Goal: Check status: Check status

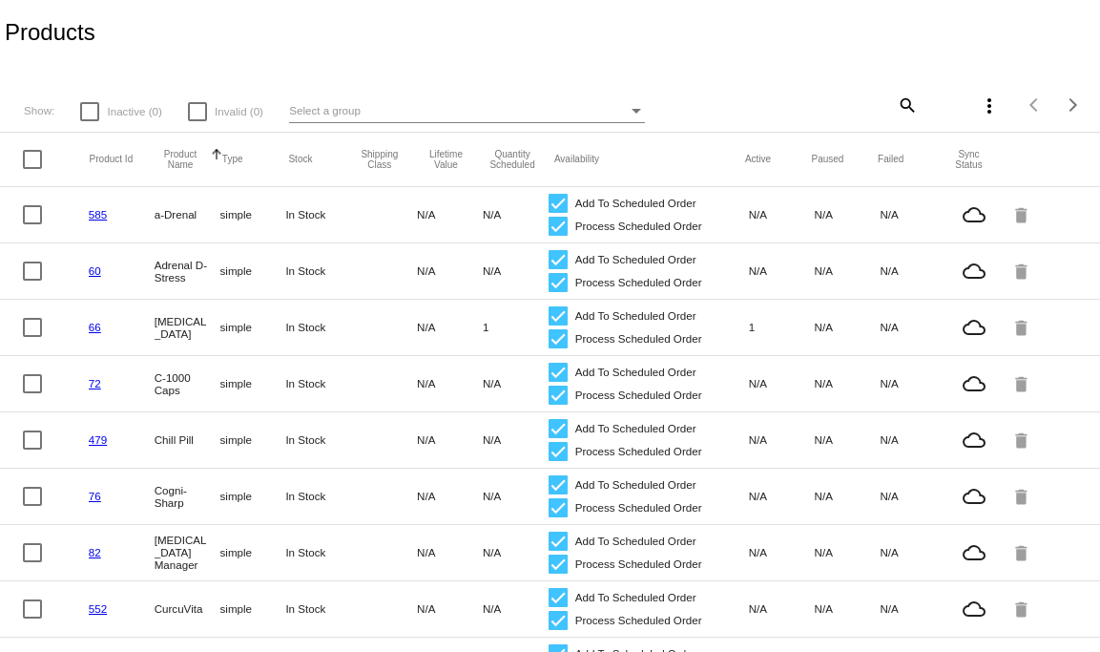
click at [129, 8] on div "Products" at bounding box center [550, 32] width 1100 height 65
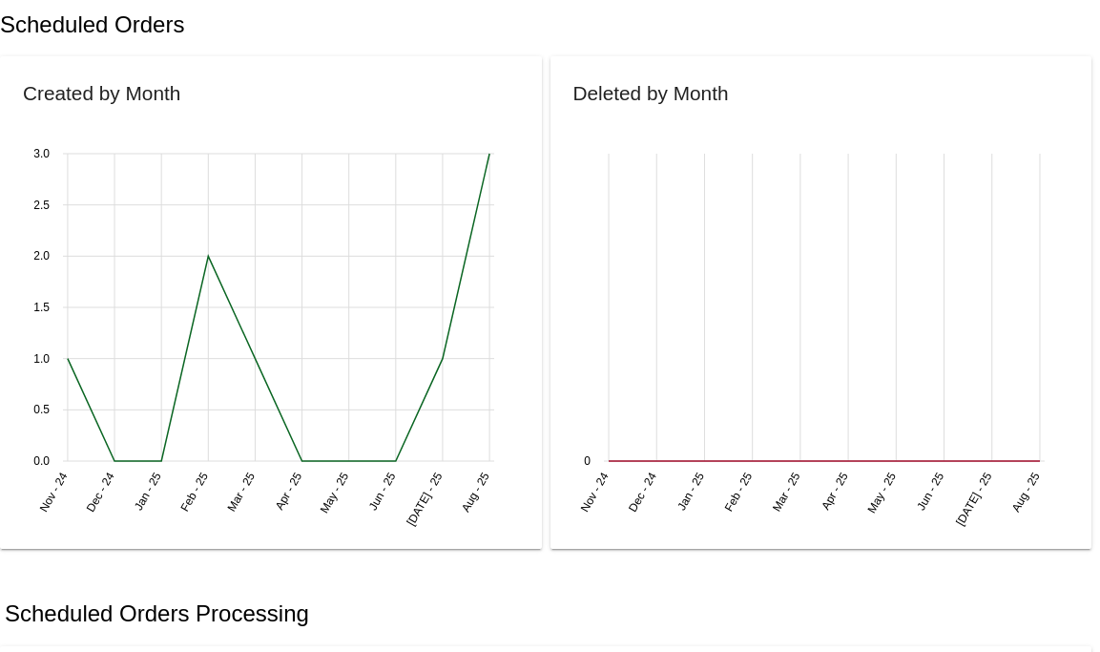
scroll to position [321, 0]
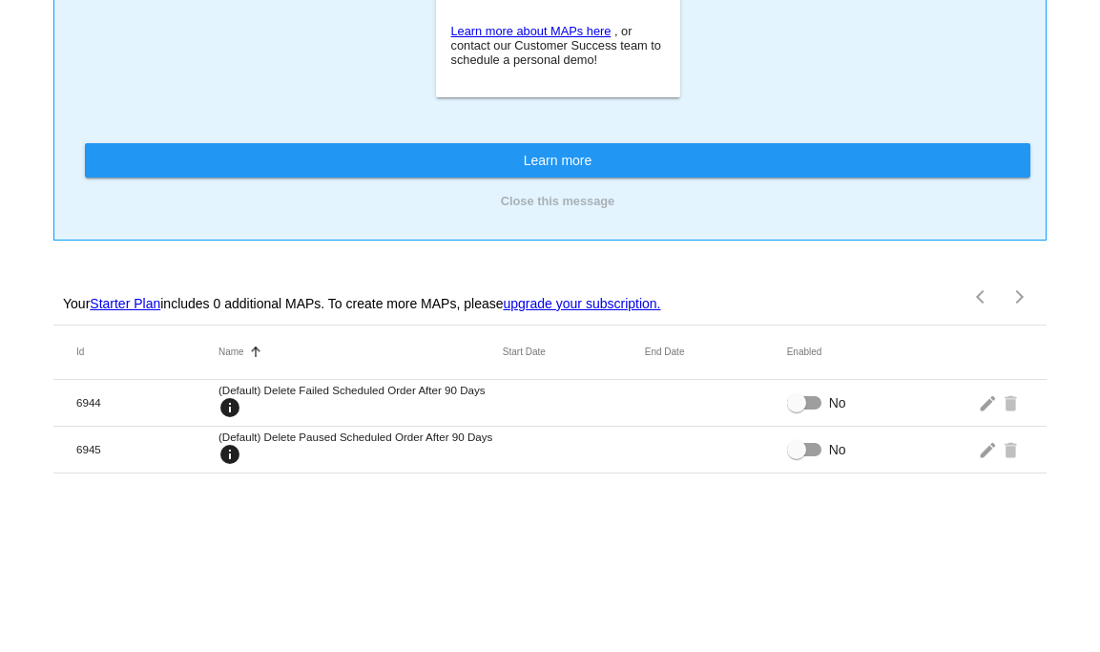
scroll to position [303, 0]
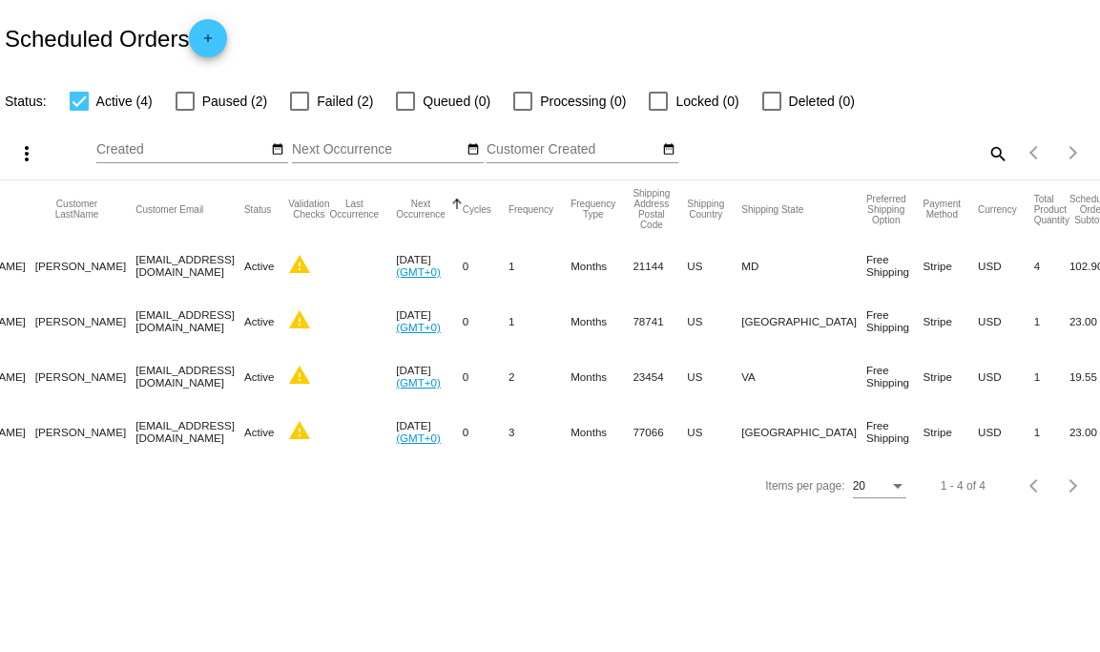
scroll to position [0, 249]
click at [1069, 381] on mat-cell "19.55" at bounding box center [1100, 375] width 62 height 55
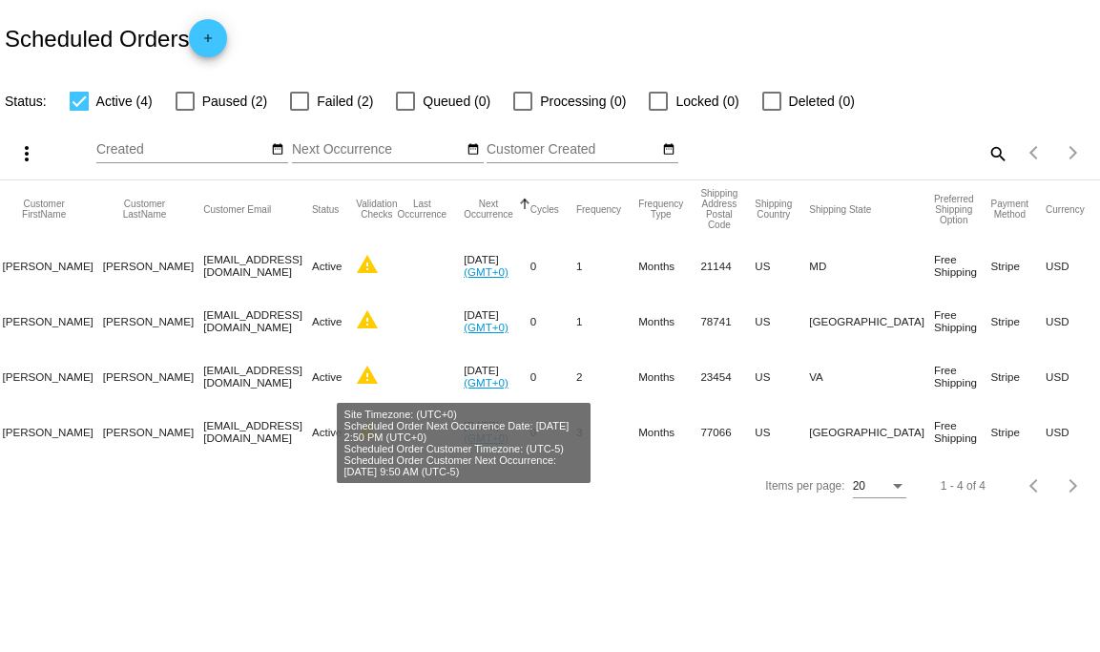
scroll to position [0, 0]
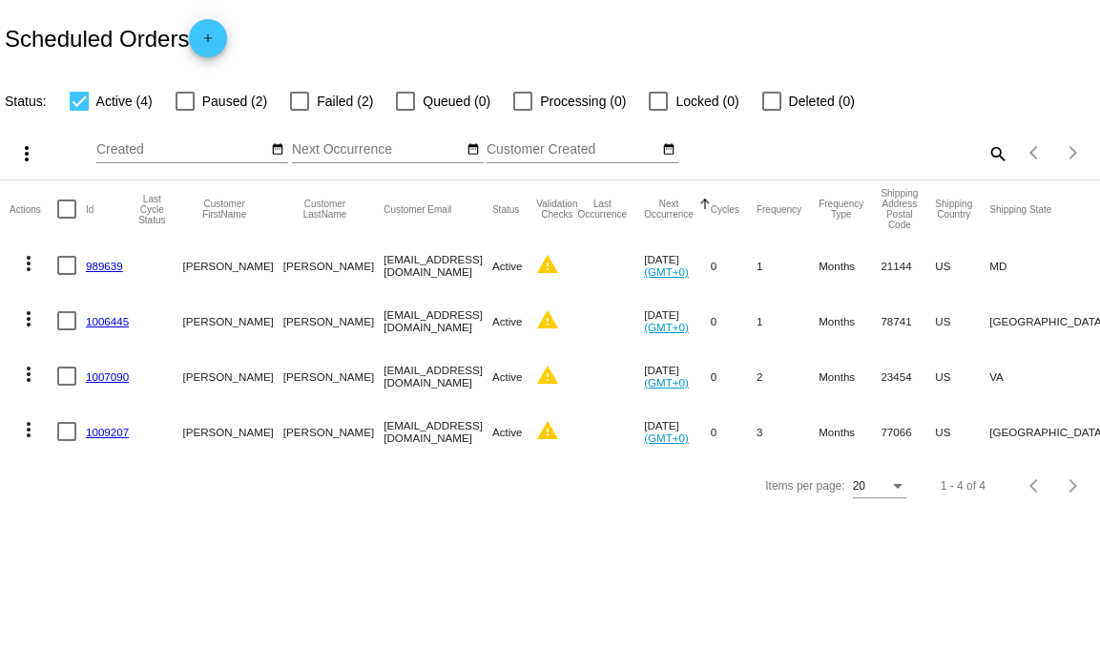
click at [107, 376] on link "1007090" at bounding box center [107, 376] width 43 height 12
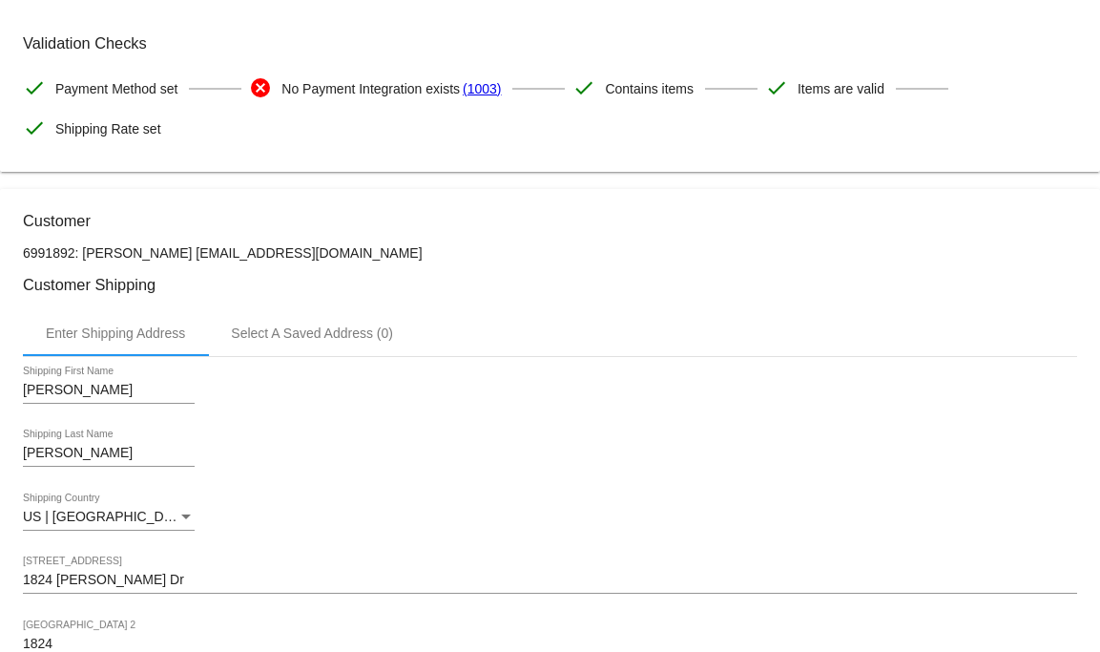
scroll to position [85, 0]
click at [89, 91] on span "Payment Method set" at bounding box center [116, 88] width 122 height 40
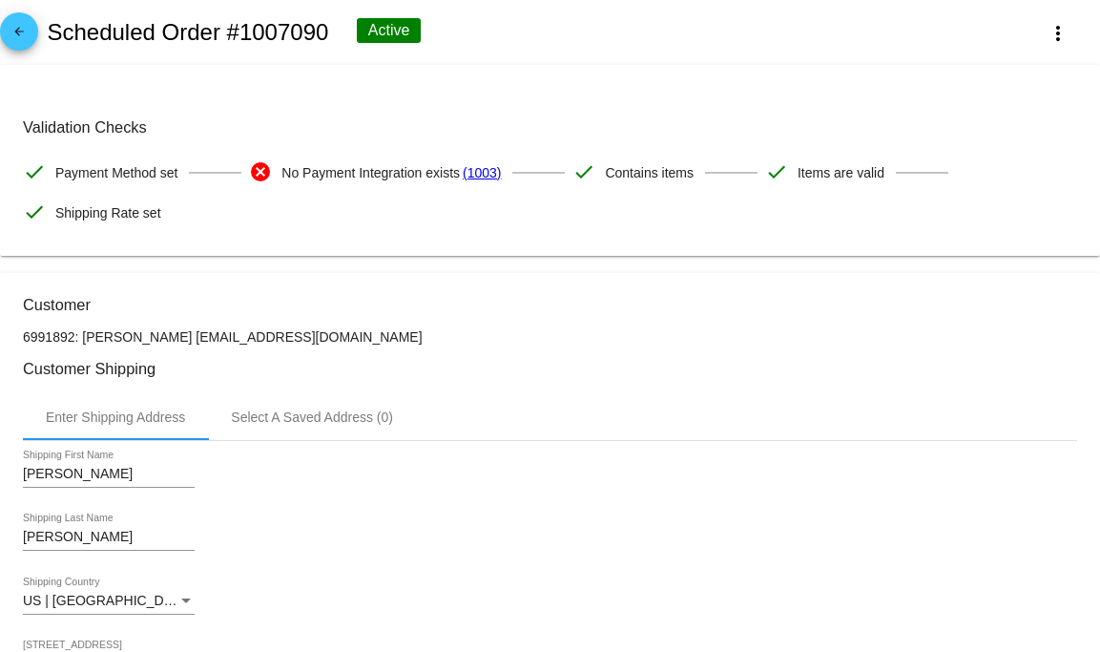
click at [23, 38] on mat-icon "arrow_back" at bounding box center [19, 36] width 23 height 23
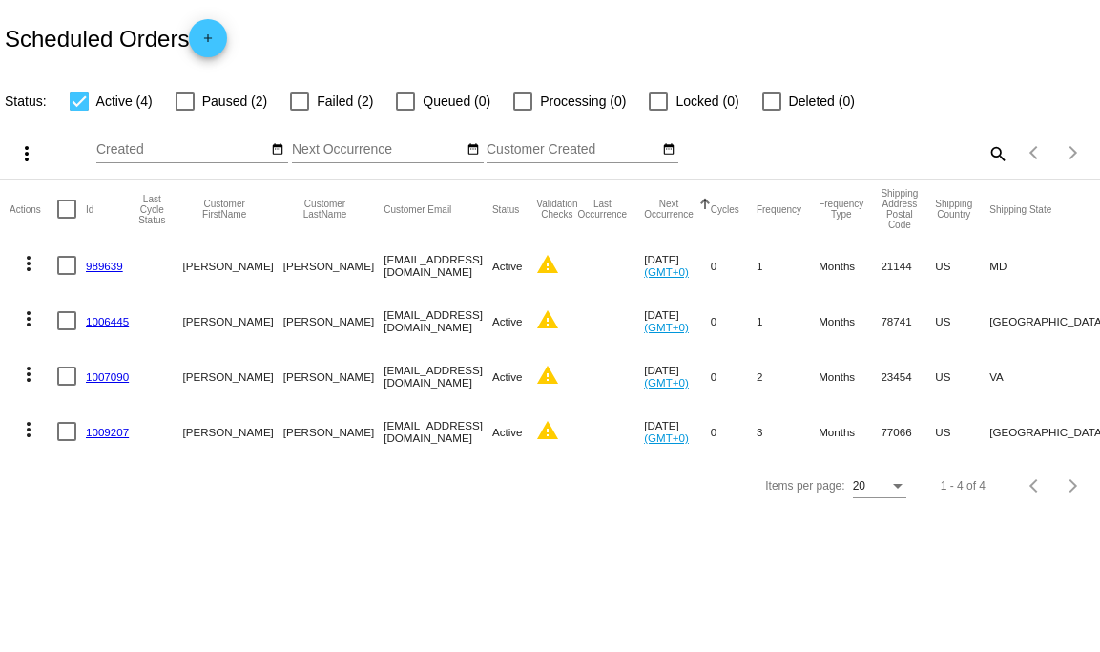
click at [95, 429] on link "1009207" at bounding box center [107, 432] width 43 height 12
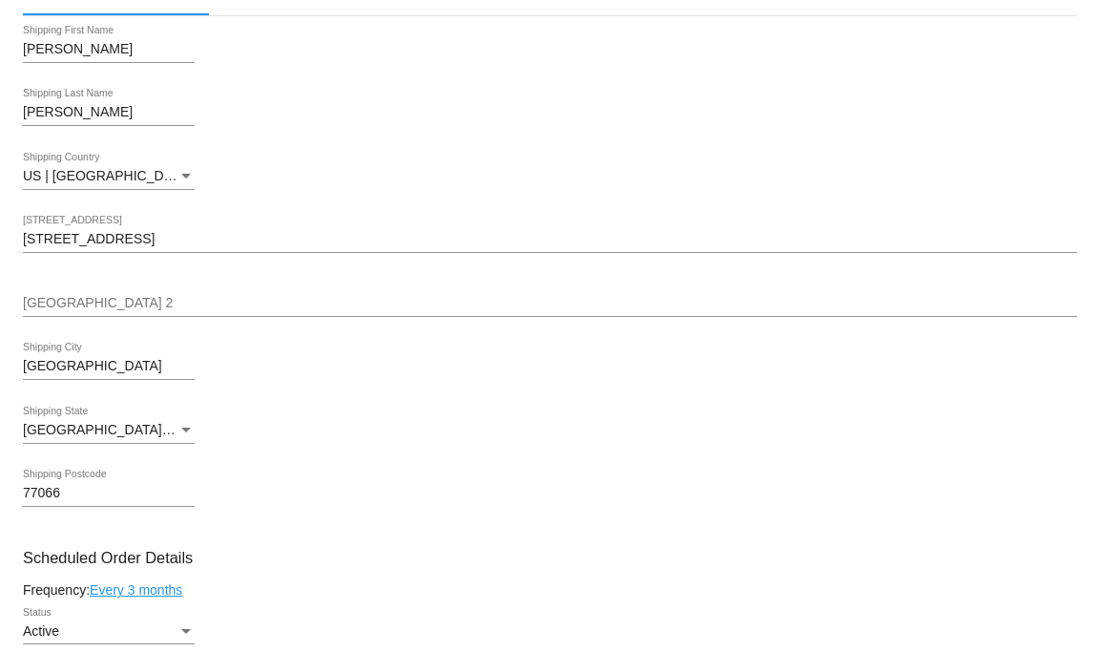
scroll to position [241, 0]
